Goal: Find specific page/section

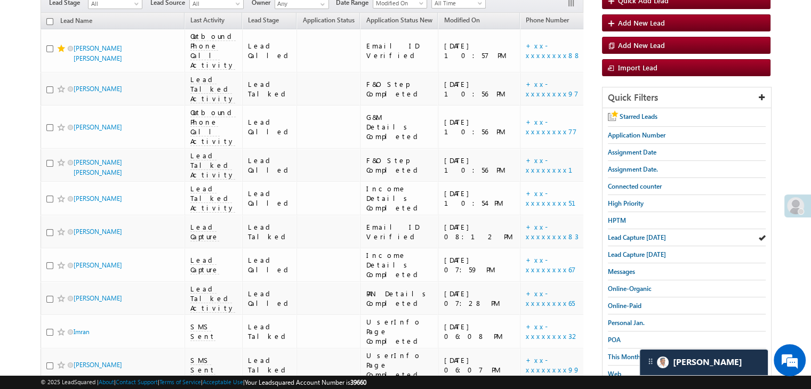
scroll to position [107, 0]
click at [622, 236] on span "Lead Capture [DATE]" at bounding box center [637, 237] width 58 height 8
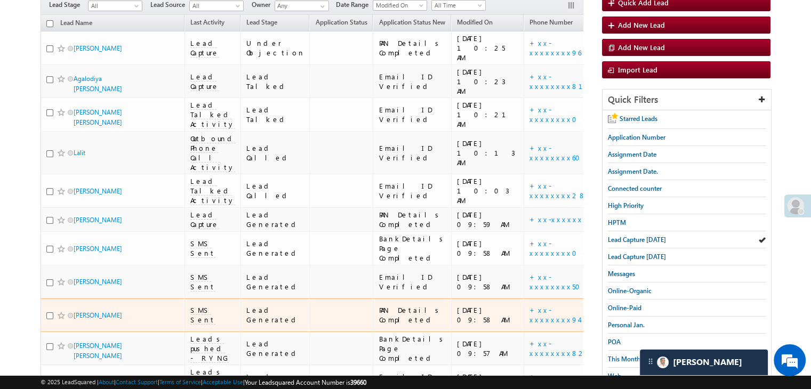
scroll to position [0, 0]
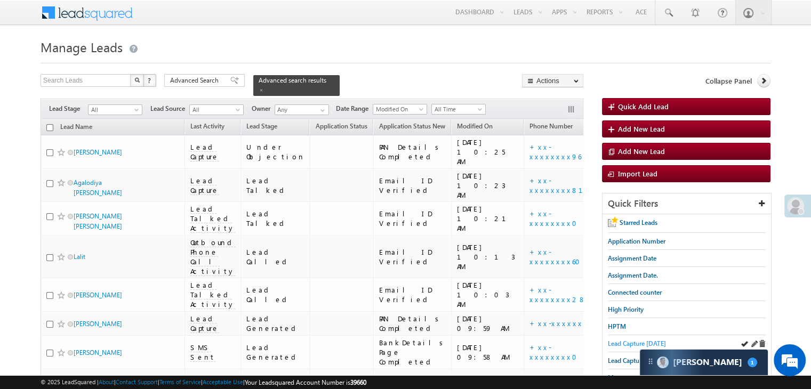
click at [623, 342] on span "Lead Capture [DATE]" at bounding box center [637, 344] width 58 height 8
